Goal: Task Accomplishment & Management: Manage account settings

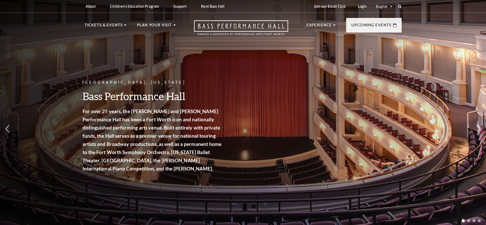
click at [363, 3] on link "Login" at bounding box center [362, 6] width 17 height 13
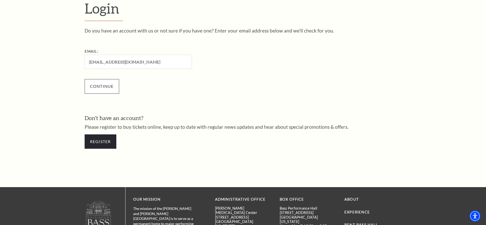
type input "[EMAIL_ADDRESS][DOMAIN_NAME]"
click at [109, 86] on input "Continue" at bounding box center [102, 86] width 35 height 14
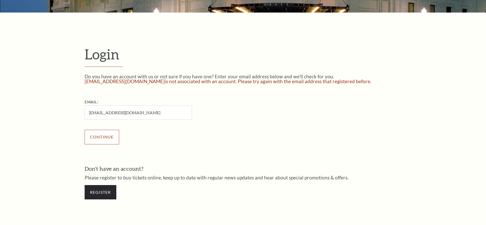
click at [98, 132] on input "Continue" at bounding box center [102, 137] width 35 height 14
click at [101, 138] on input "Continue" at bounding box center [102, 137] width 35 height 14
click at [167, 114] on input "[EMAIL_ADDRESS][DOMAIN_NAME]" at bounding box center [138, 112] width 107 height 14
click at [182, 109] on input "[EMAIL_ADDRESS][DOMAIN_NAME]" at bounding box center [138, 112] width 107 height 14
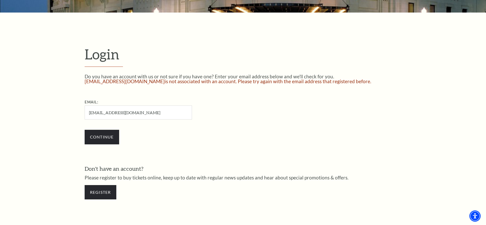
click at [182, 109] on input "[EMAIL_ADDRESS][DOMAIN_NAME]" at bounding box center [138, 112] width 107 height 14
type input "[EMAIL_ADDRESS][DOMAIN_NAME]"
